Goal: Task Accomplishment & Management: Manage account settings

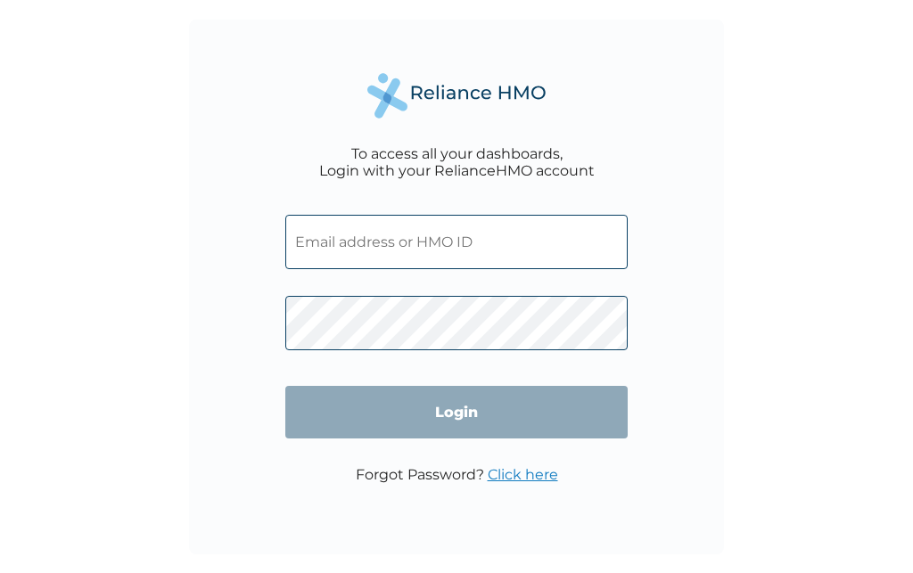
click at [488, 237] on input "text" at bounding box center [456, 242] width 342 height 54
click at [350, 253] on input "text" at bounding box center [456, 242] width 342 height 54
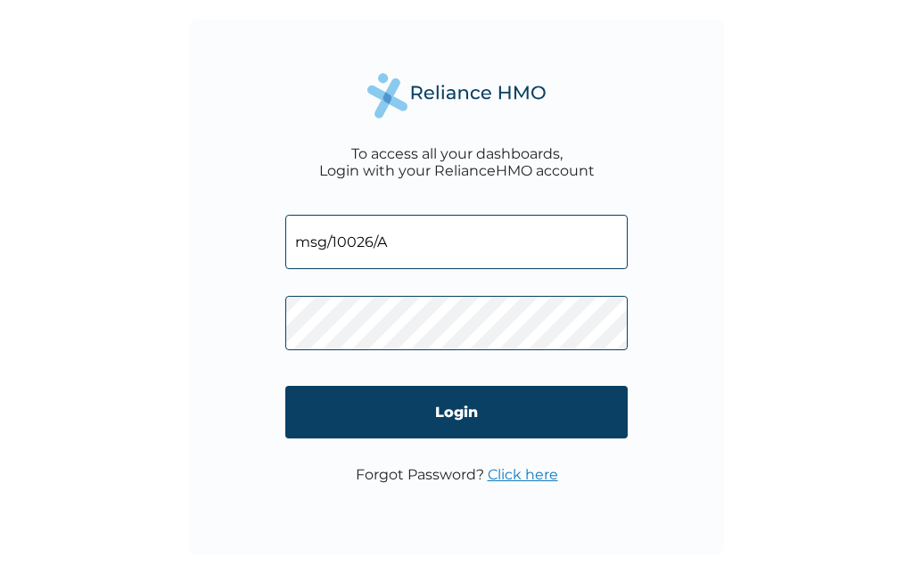
type input "msg/10026/A"
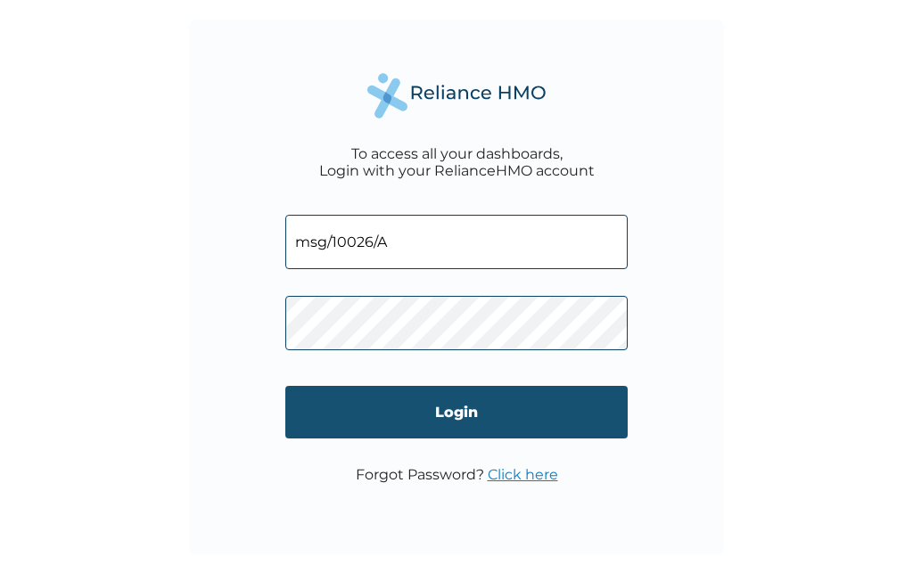
click at [447, 421] on input "Login" at bounding box center [456, 412] width 342 height 53
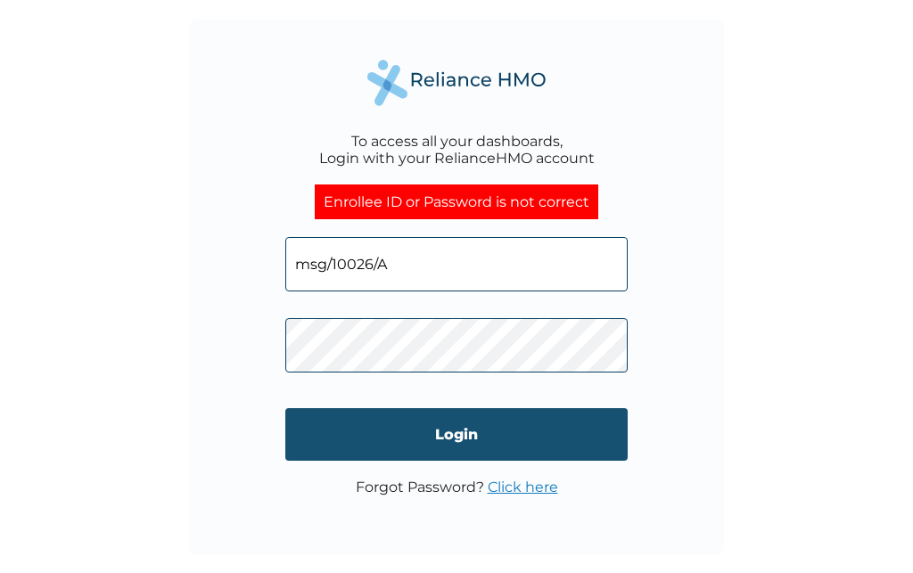
click at [464, 443] on input "Login" at bounding box center [456, 434] width 342 height 53
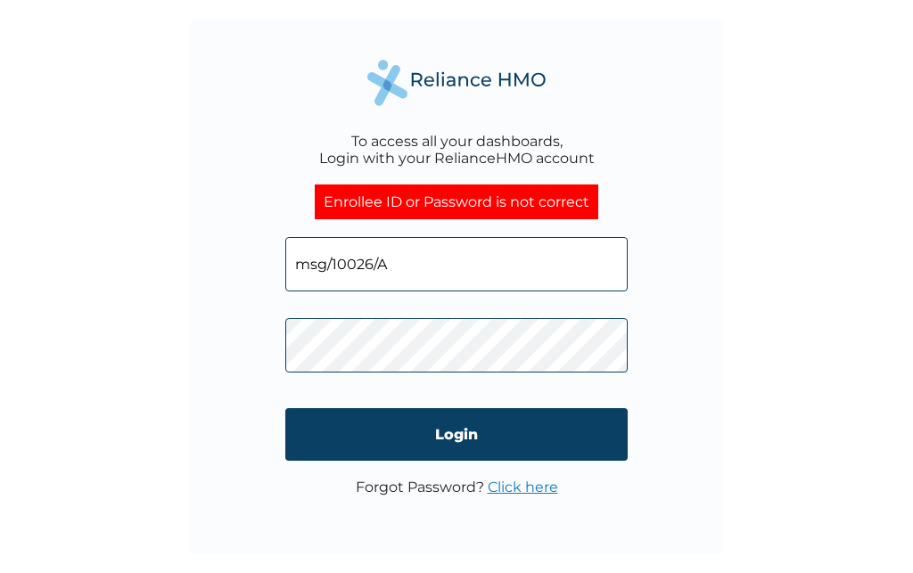
click at [448, 277] on input "msg/10026/A" at bounding box center [456, 264] width 342 height 54
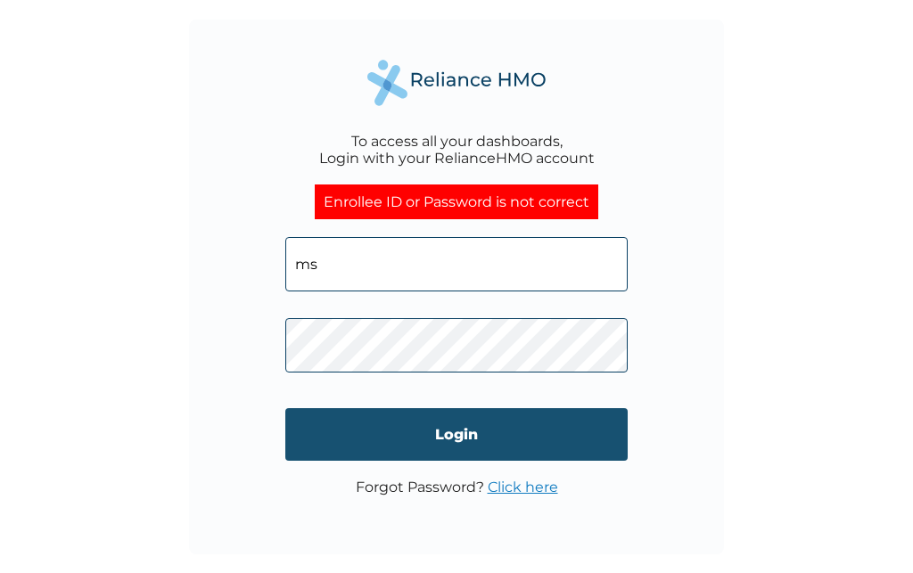
type input "m"
type input "[EMAIL_ADDRESS][DOMAIN_NAME]"
click at [472, 434] on input "Login" at bounding box center [456, 434] width 342 height 53
click at [417, 444] on input "Login" at bounding box center [456, 434] width 342 height 53
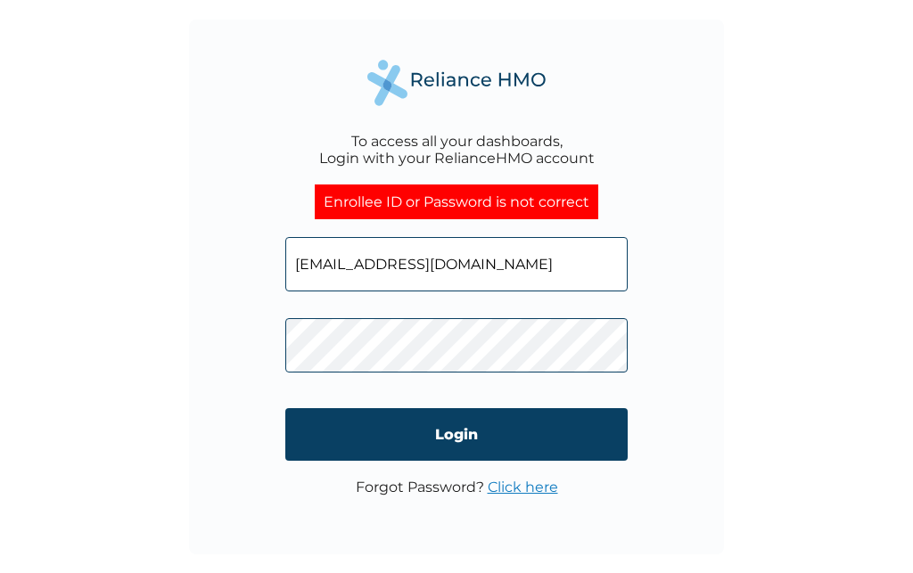
click at [539, 273] on input "[EMAIL_ADDRESS][DOMAIN_NAME]" at bounding box center [456, 264] width 342 height 54
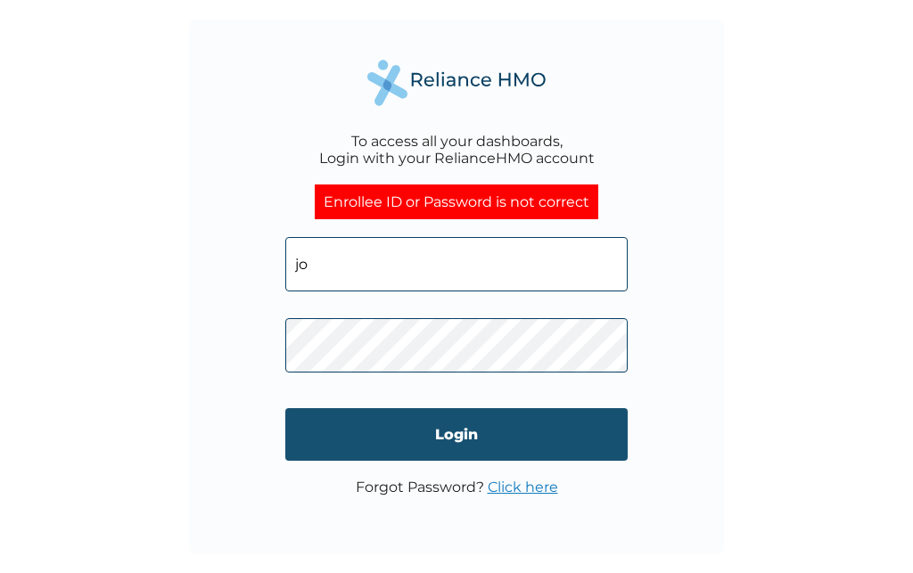
type input "j"
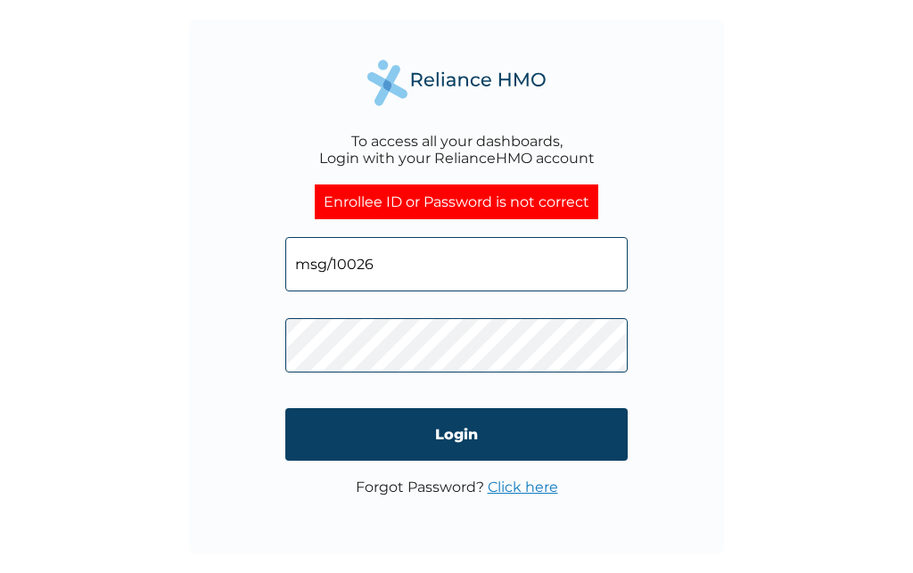
click at [391, 276] on input "msg/10026" at bounding box center [456, 264] width 342 height 54
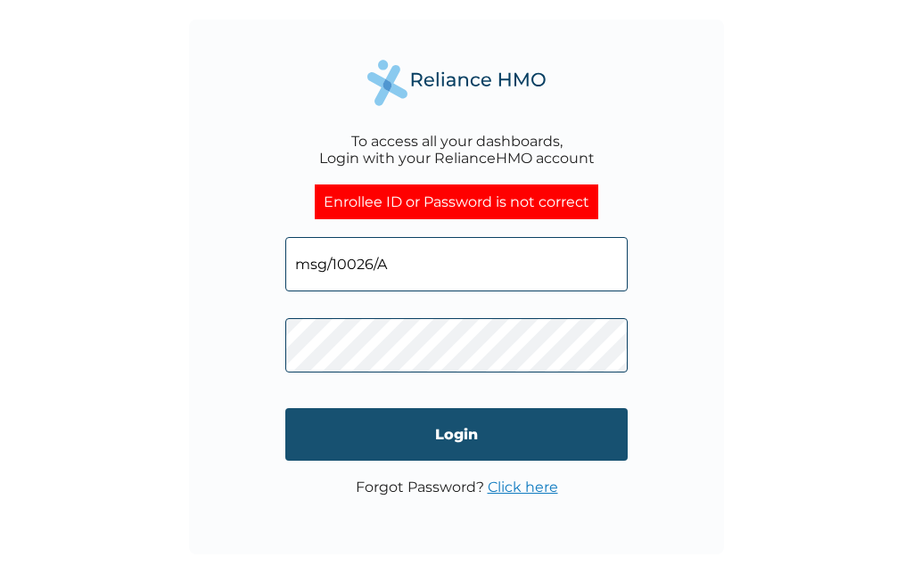
type input "msg/10026/A"
click at [410, 432] on input "Login" at bounding box center [456, 434] width 342 height 53
click at [460, 439] on input "Login" at bounding box center [456, 434] width 342 height 53
click at [452, 438] on input "Login" at bounding box center [456, 434] width 342 height 53
click at [436, 435] on input "Login" at bounding box center [456, 434] width 342 height 53
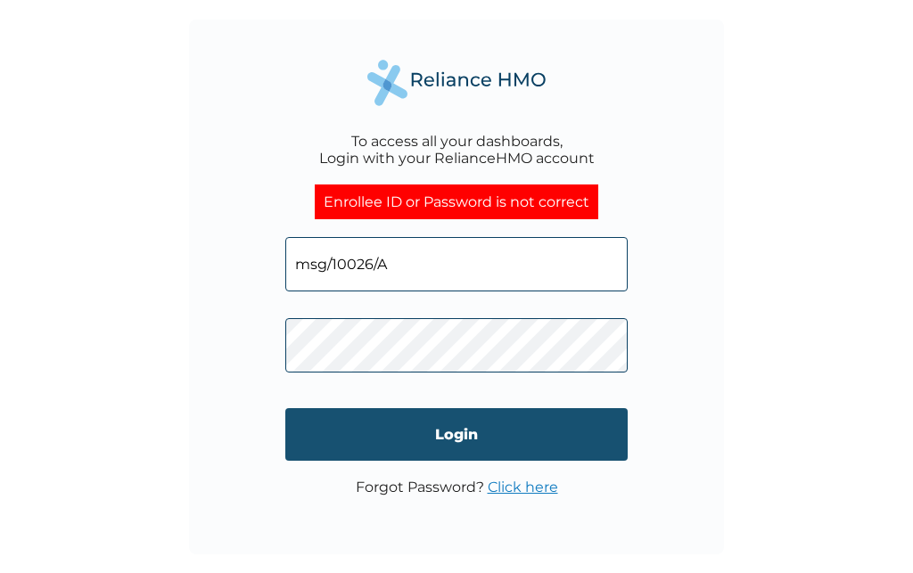
click at [515, 441] on input "Login" at bounding box center [456, 434] width 342 height 53
